Goal: Book appointment/travel/reservation

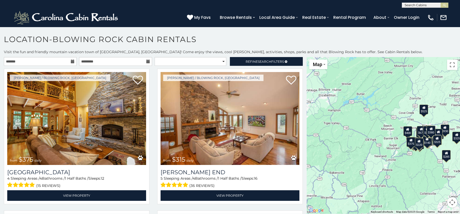
click at [71, 61] on icon at bounding box center [73, 62] width 4 height 4
click at [62, 62] on input "text" at bounding box center [40, 61] width 73 height 9
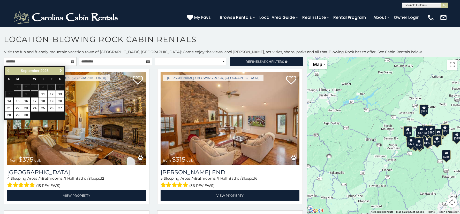
click at [60, 70] on span "Next" at bounding box center [61, 71] width 4 height 4
click at [61, 95] on link "11" at bounding box center [60, 94] width 8 height 6
type input "**********"
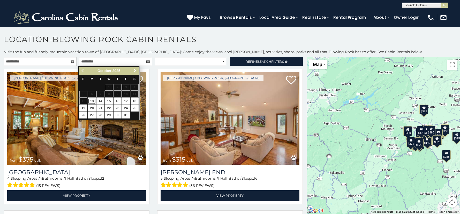
click at [92, 102] on link "13" at bounding box center [92, 101] width 8 height 6
type input "**********"
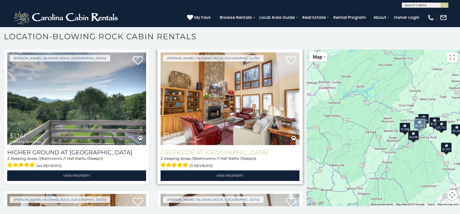
scroll to position [709, 0]
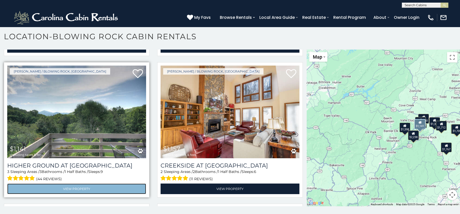
click at [81, 184] on link "View Property" at bounding box center [76, 189] width 139 height 11
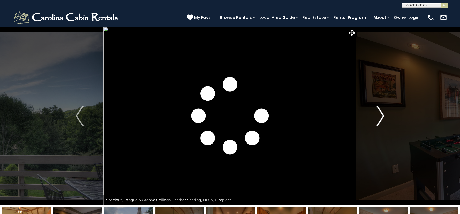
click at [382, 117] on img "Next" at bounding box center [381, 116] width 8 height 21
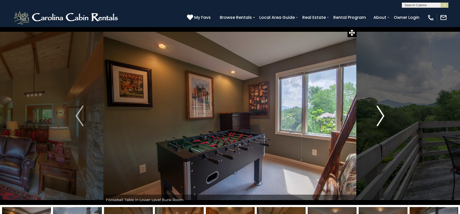
click at [382, 117] on img "Next" at bounding box center [381, 116] width 8 height 21
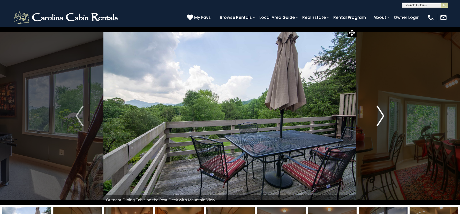
click at [382, 117] on img "Next" at bounding box center [381, 116] width 8 height 21
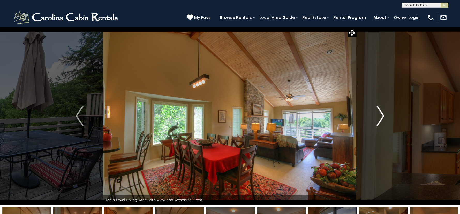
click at [382, 117] on img "Next" at bounding box center [381, 116] width 8 height 21
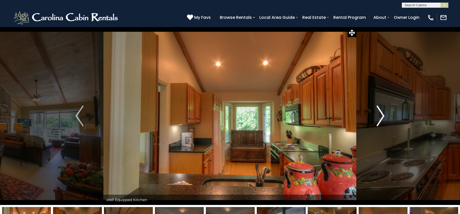
click at [382, 117] on img "Next" at bounding box center [381, 116] width 8 height 21
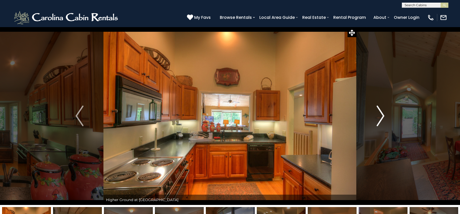
click at [382, 117] on img "Next" at bounding box center [381, 116] width 8 height 21
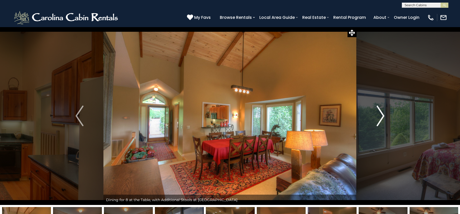
click at [382, 117] on img "Next" at bounding box center [381, 116] width 8 height 21
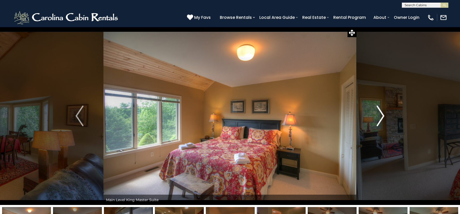
click at [381, 118] on img "Next" at bounding box center [381, 116] width 8 height 21
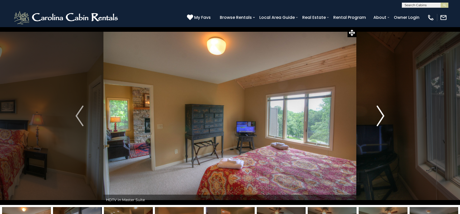
click at [381, 118] on img "Next" at bounding box center [381, 116] width 8 height 21
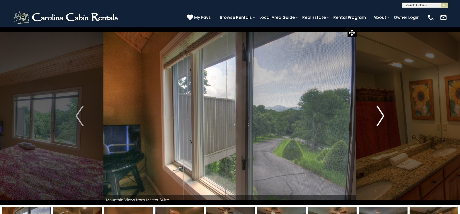
click at [381, 118] on img "Next" at bounding box center [381, 116] width 8 height 21
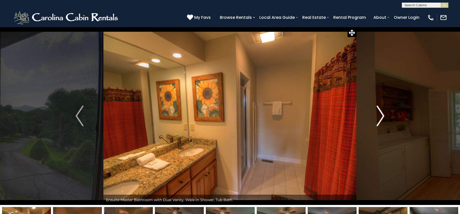
click at [381, 118] on img "Next" at bounding box center [381, 116] width 8 height 21
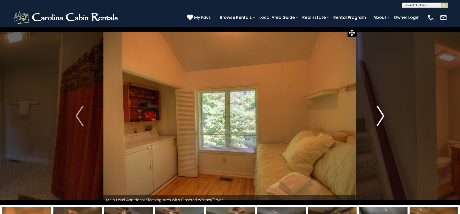
click at [381, 118] on img "Next" at bounding box center [381, 116] width 8 height 21
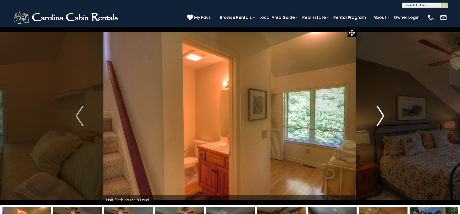
click at [381, 118] on img "Next" at bounding box center [381, 116] width 8 height 21
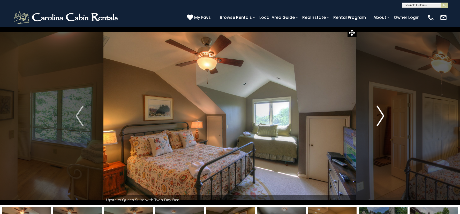
click at [381, 118] on img "Next" at bounding box center [381, 116] width 8 height 21
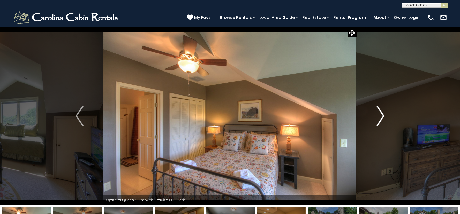
click at [381, 118] on img "Next" at bounding box center [381, 116] width 8 height 21
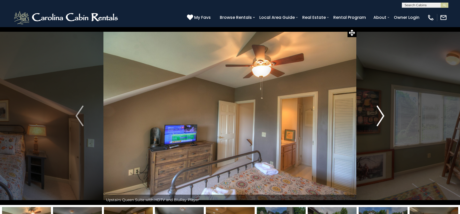
click at [381, 118] on img "Next" at bounding box center [381, 116] width 8 height 21
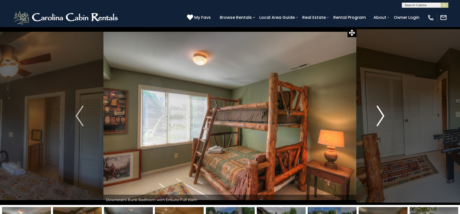
click at [381, 118] on img "Next" at bounding box center [381, 116] width 8 height 21
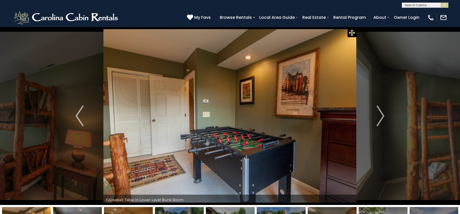
click at [352, 33] on icon at bounding box center [352, 33] width 6 height 6
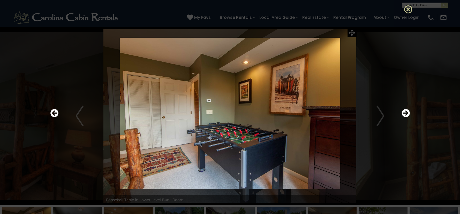
click at [407, 9] on icon at bounding box center [408, 9] width 8 height 8
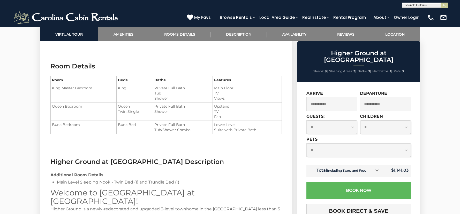
scroll to position [647, 0]
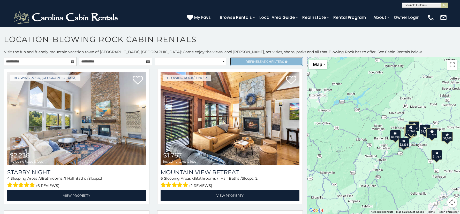
scroll to position [3, 0]
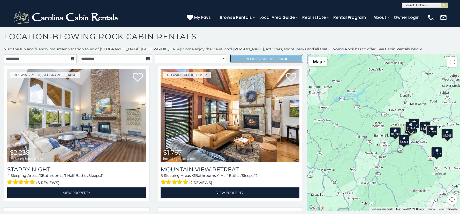
click at [258, 60] on span "Search" at bounding box center [264, 59] width 13 height 4
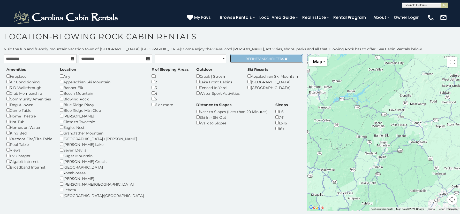
click at [262, 58] on span "Search" at bounding box center [264, 59] width 13 height 4
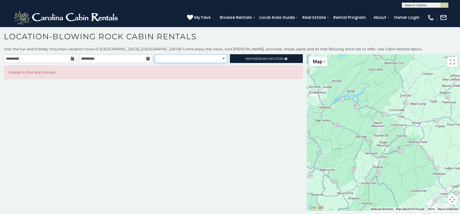
click at [224, 59] on select "**********" at bounding box center [191, 58] width 72 height 9
click at [263, 134] on div "**********" at bounding box center [153, 132] width 307 height 157
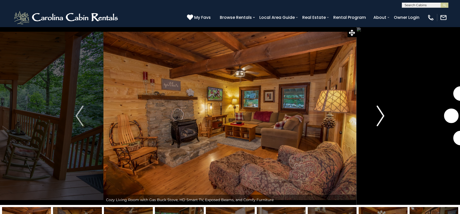
click at [383, 117] on img "Next" at bounding box center [381, 116] width 8 height 21
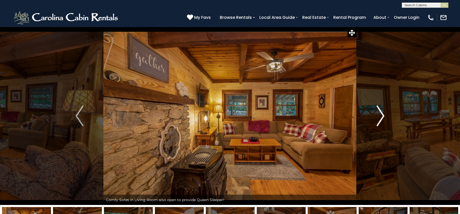
click at [383, 117] on img "Next" at bounding box center [381, 116] width 8 height 21
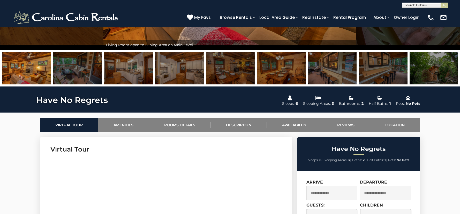
scroll to position [52, 0]
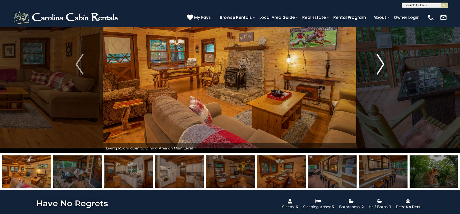
click at [381, 62] on img "Next" at bounding box center [381, 64] width 8 height 21
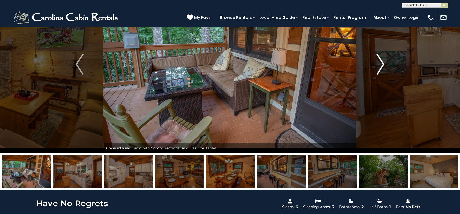
click at [381, 62] on img "Next" at bounding box center [381, 64] width 8 height 21
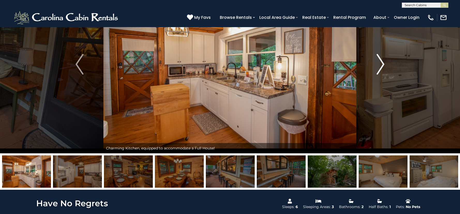
click at [381, 62] on img "Next" at bounding box center [381, 64] width 8 height 21
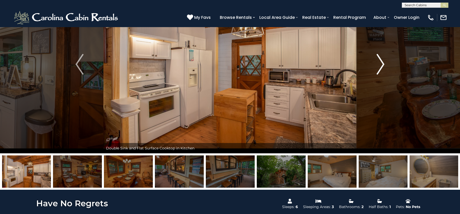
click at [381, 62] on img "Next" at bounding box center [381, 64] width 8 height 21
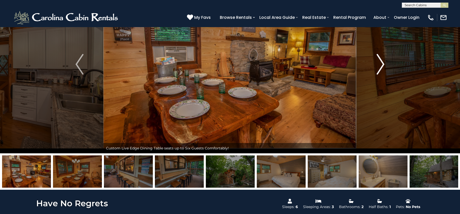
click at [381, 62] on img "Next" at bounding box center [381, 64] width 8 height 21
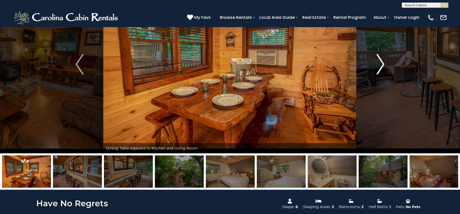
click at [381, 62] on img "Next" at bounding box center [381, 64] width 8 height 21
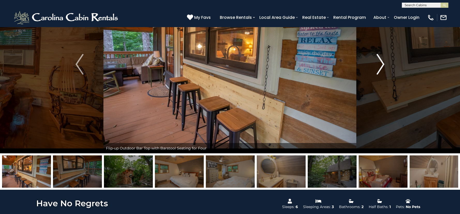
click at [381, 62] on img "Next" at bounding box center [381, 64] width 8 height 21
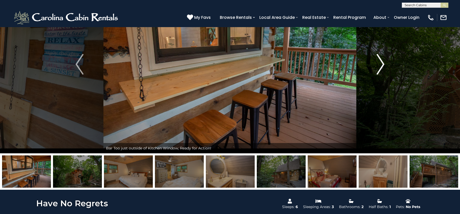
click at [381, 62] on img "Next" at bounding box center [381, 64] width 8 height 21
